Goal: Task Accomplishment & Management: Complete application form

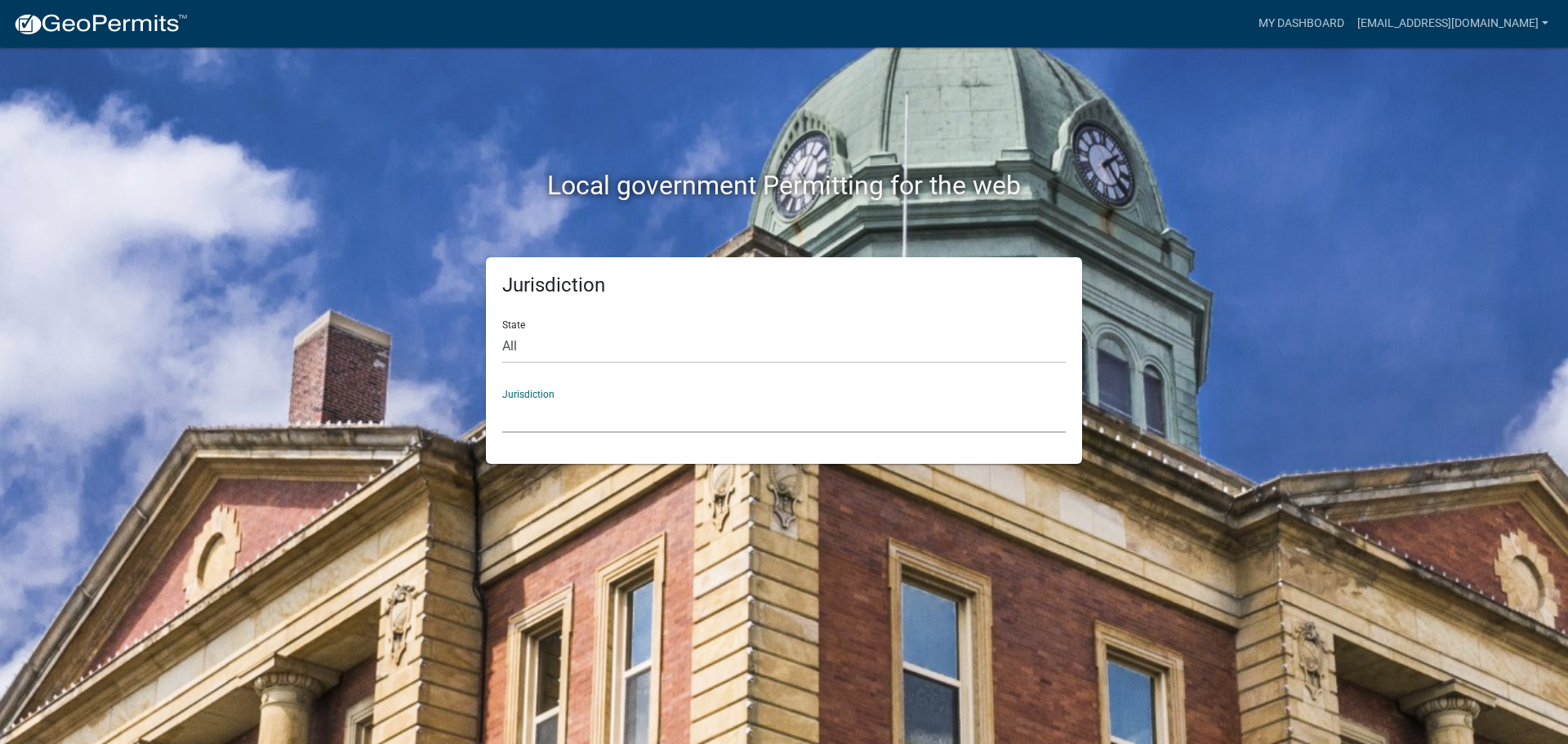
click at [511, 421] on select "[GEOGRAPHIC_DATA], [US_STATE] City of [GEOGRAPHIC_DATA], [US_STATE] [GEOGRAPHIC…" at bounding box center [783, 416] width 564 height 34
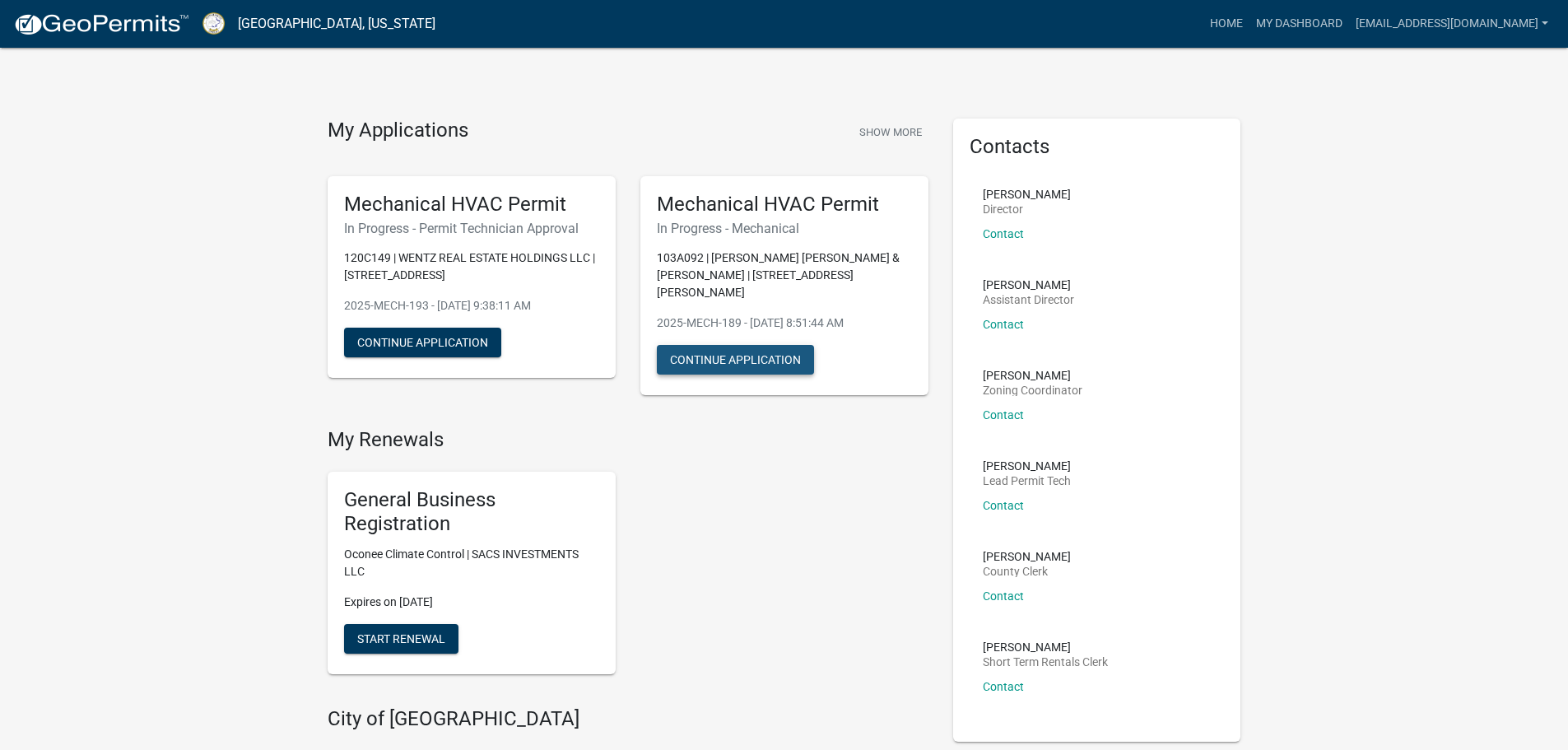
click at [716, 349] on button "Continue Application" at bounding box center [736, 359] width 157 height 29
click at [803, 349] on button "Continue Application" at bounding box center [736, 359] width 157 height 29
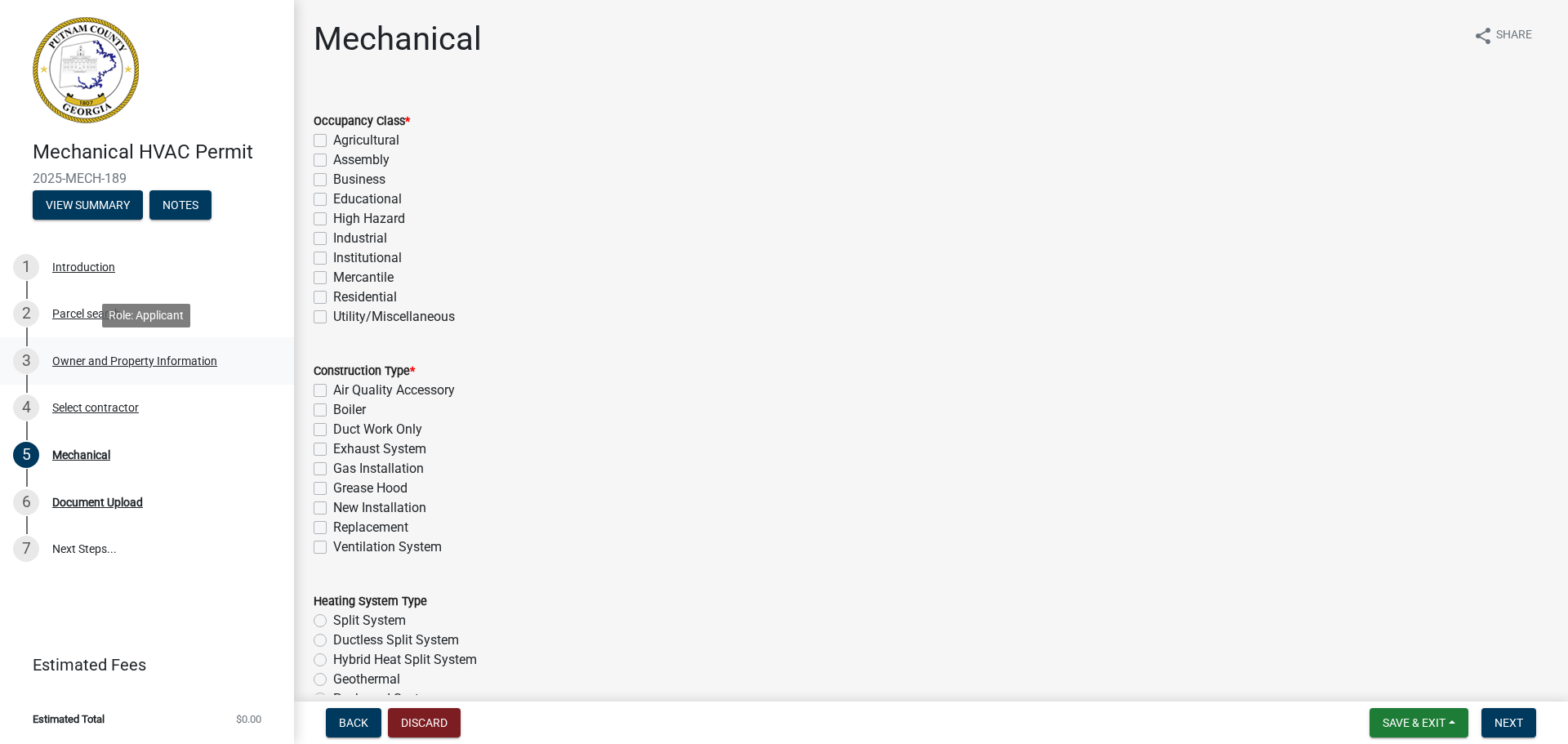
click at [63, 363] on div "Owner and Property Information" at bounding box center [135, 360] width 165 height 12
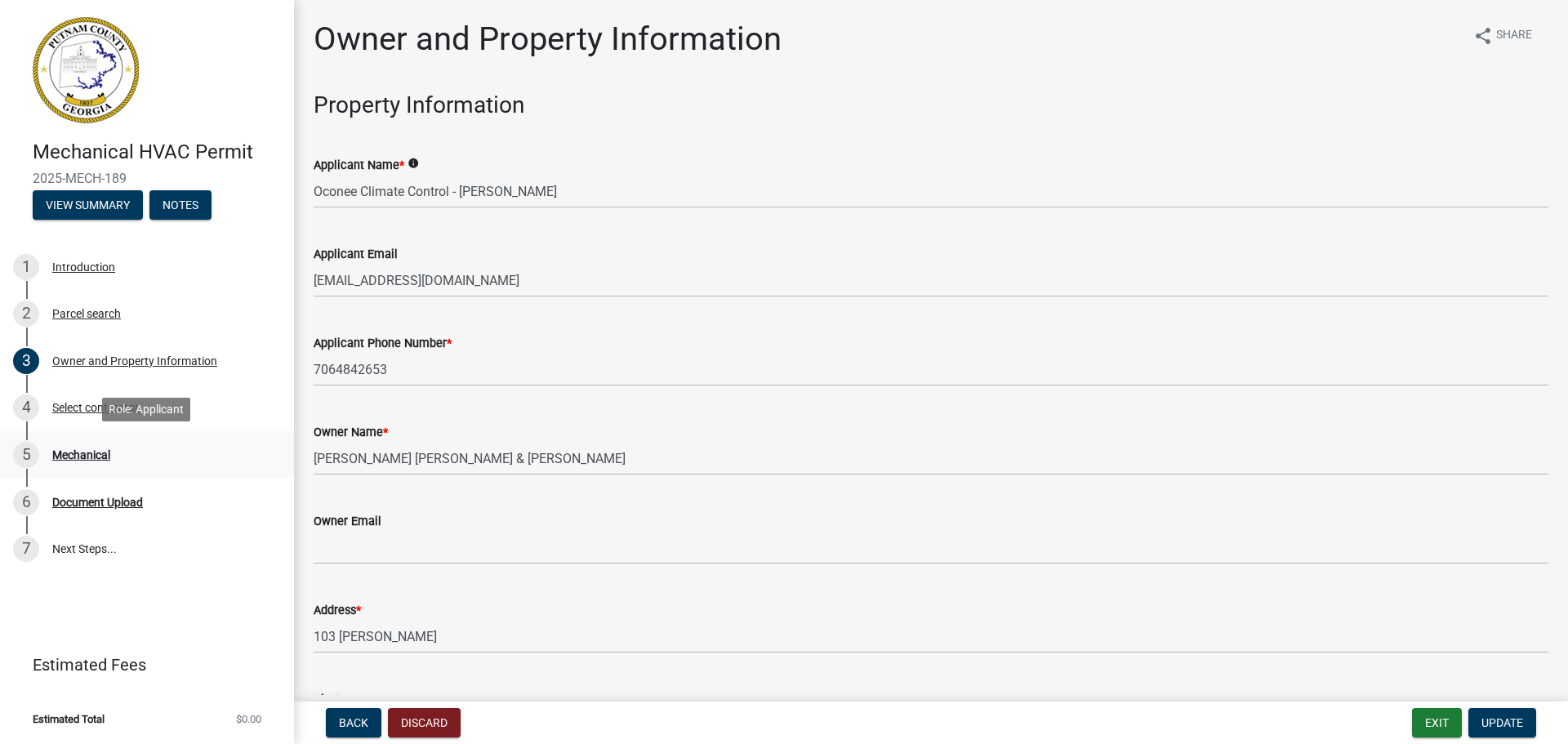
click at [94, 456] on div "Mechanical" at bounding box center [82, 455] width 58 height 12
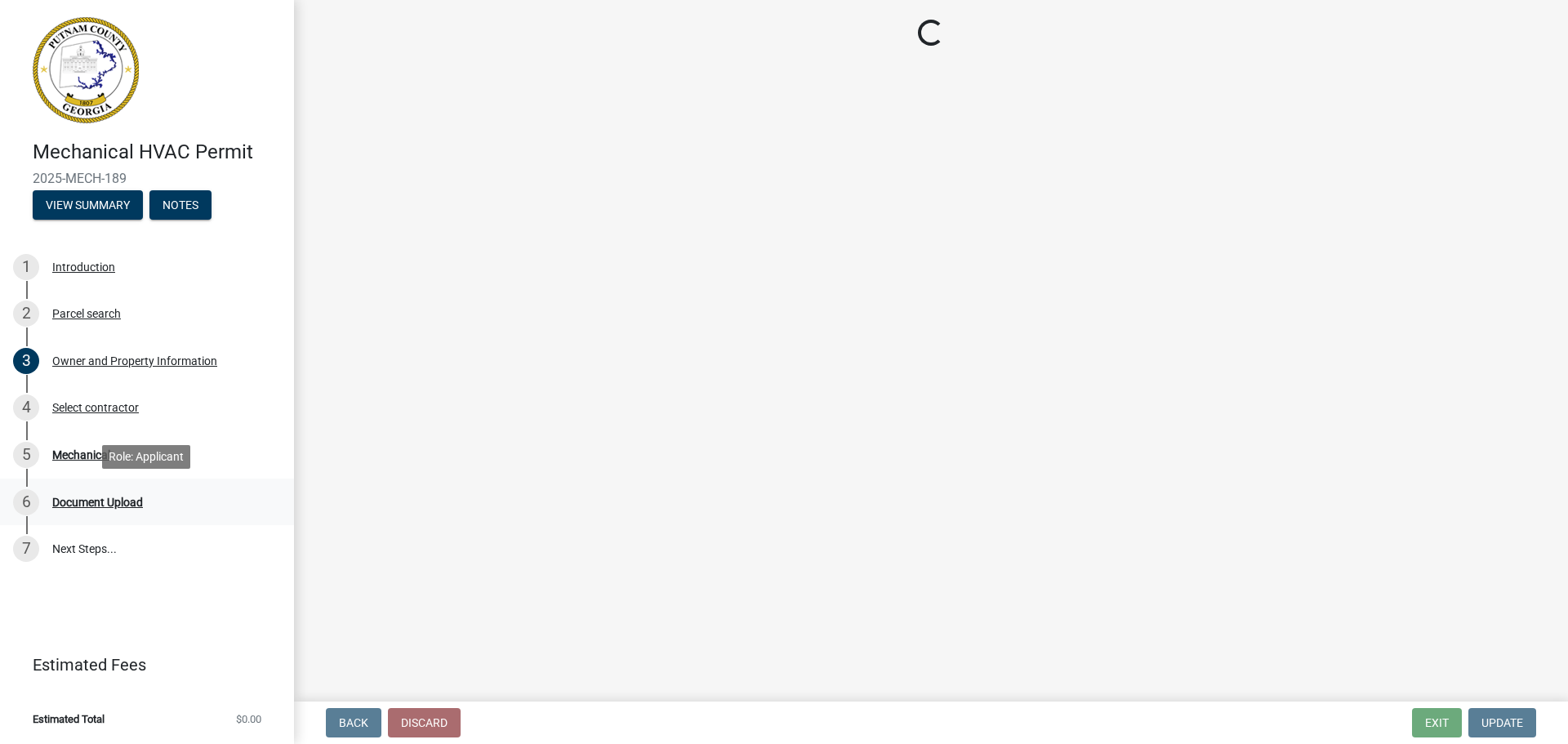
click at [94, 496] on div "Document Upload" at bounding box center [98, 502] width 91 height 12
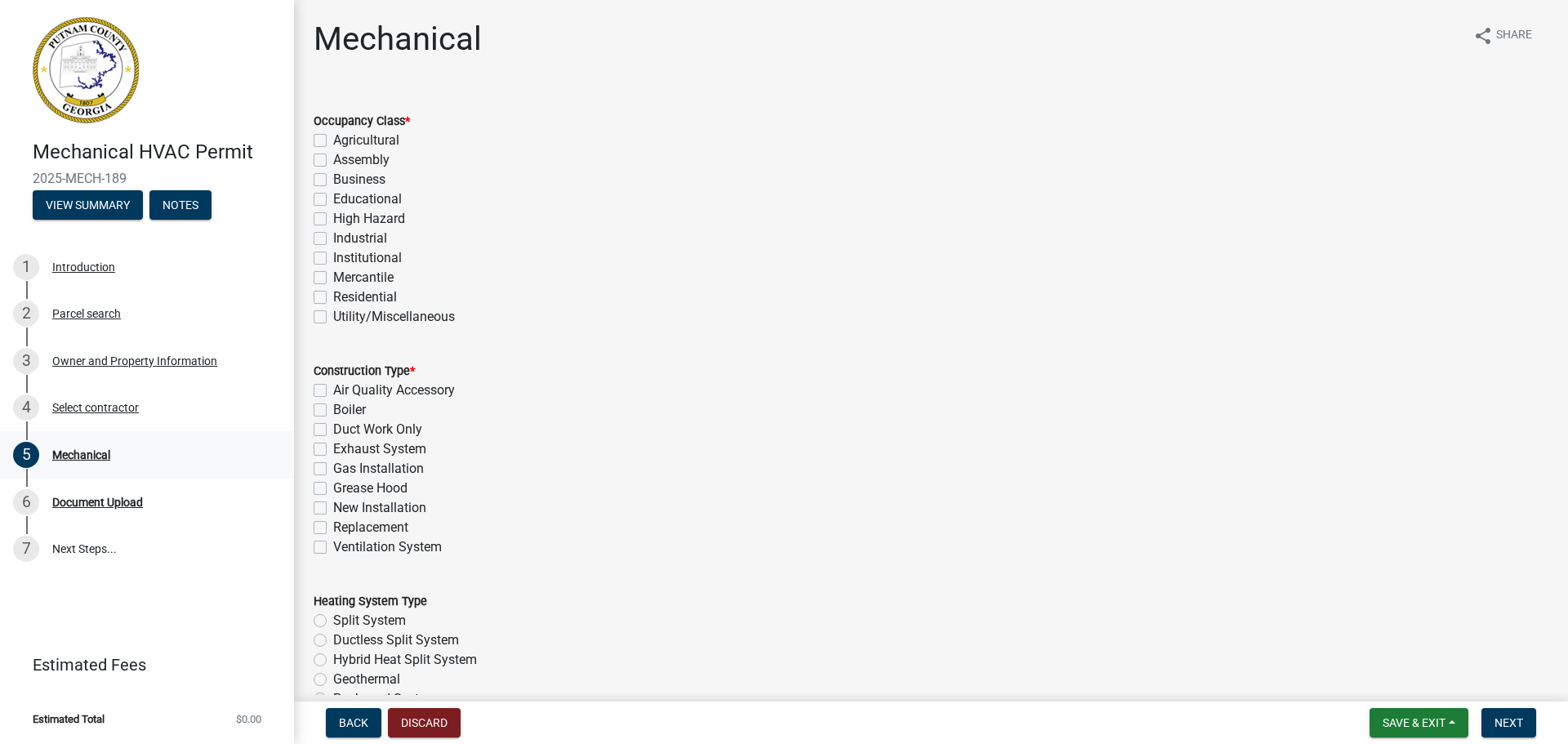
click at [78, 459] on div "Mechanical" at bounding box center [82, 455] width 58 height 12
click at [85, 410] on div "Select contractor" at bounding box center [95, 407] width 86 height 12
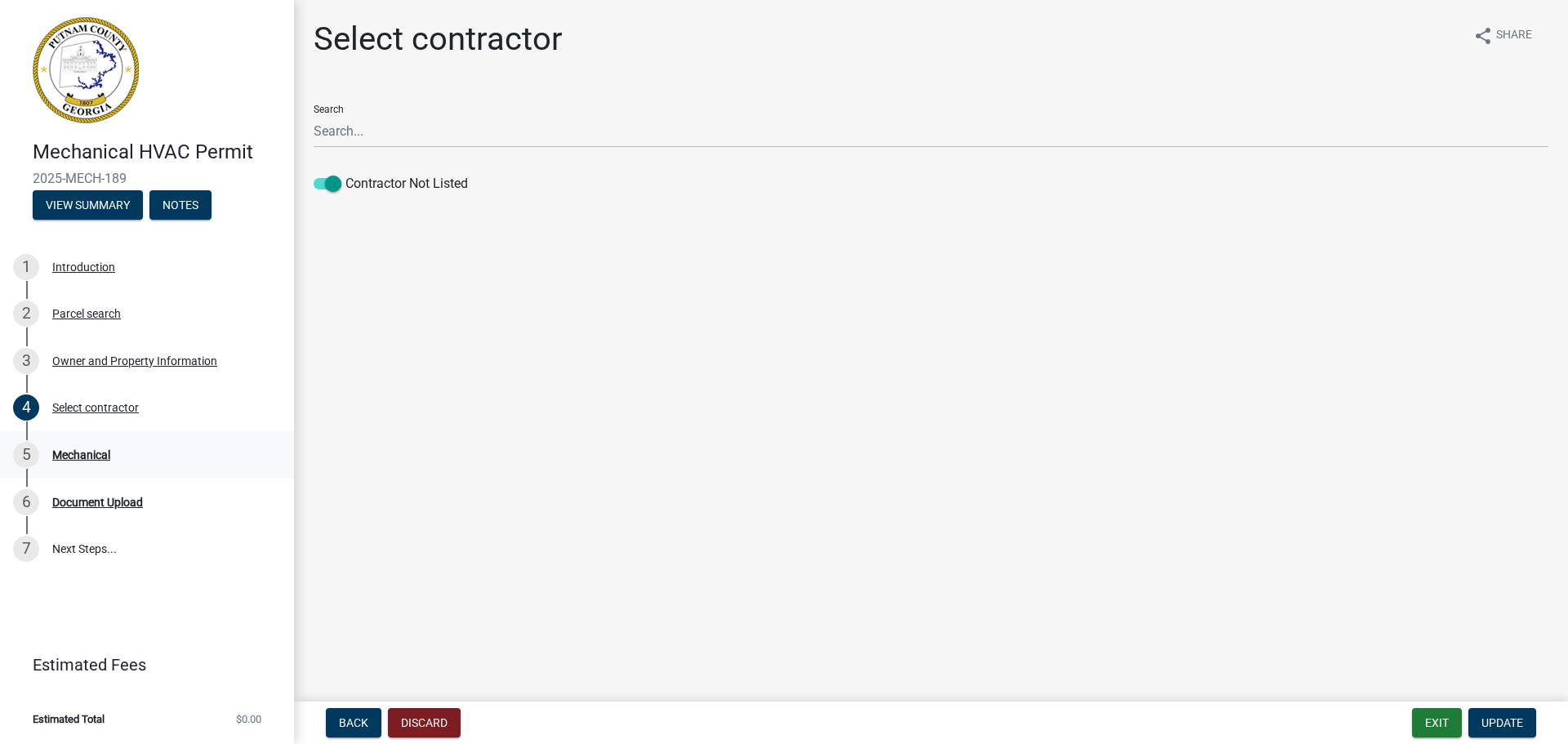
click at [85, 457] on div "Mechanical" at bounding box center [82, 455] width 58 height 12
